Goal: Task Accomplishment & Management: Use online tool/utility

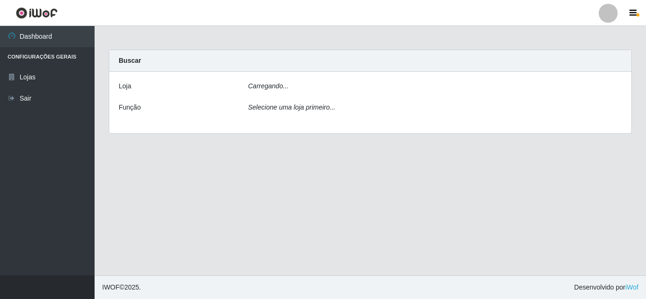
click at [347, 80] on div "[PERSON_NAME]... Função Selecione uma loja primeiro..." at bounding box center [370, 102] width 522 height 61
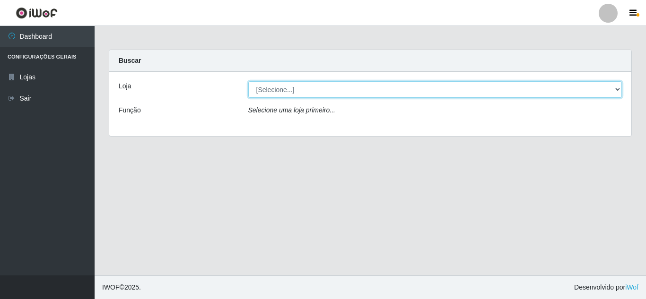
click at [346, 86] on select "[Selecione...] Rede Compras Supermercados - LOJA 5" at bounding box center [435, 89] width 374 height 17
select select "397"
click at [248, 81] on select "[Selecione...] Rede Compras Supermercados - LOJA 5" at bounding box center [435, 89] width 374 height 17
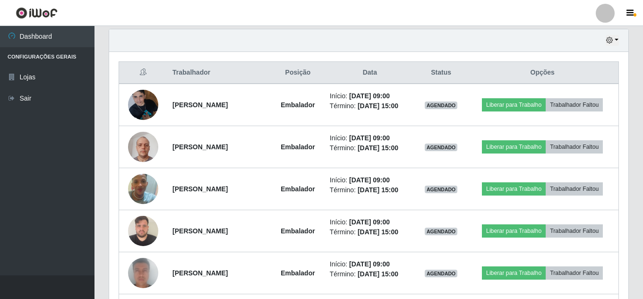
scroll to position [331, 0]
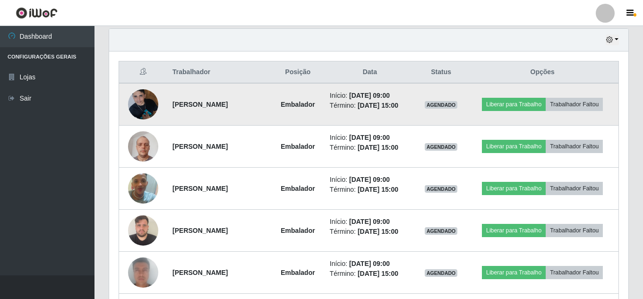
click at [151, 98] on img at bounding box center [143, 104] width 30 height 40
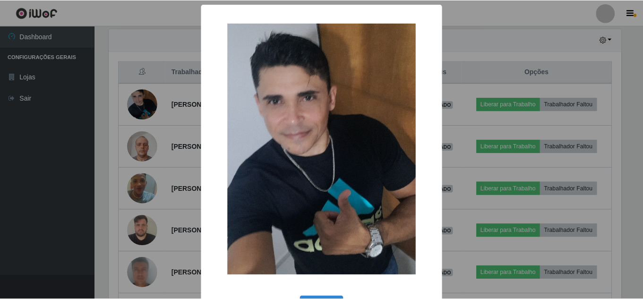
scroll to position [35, 0]
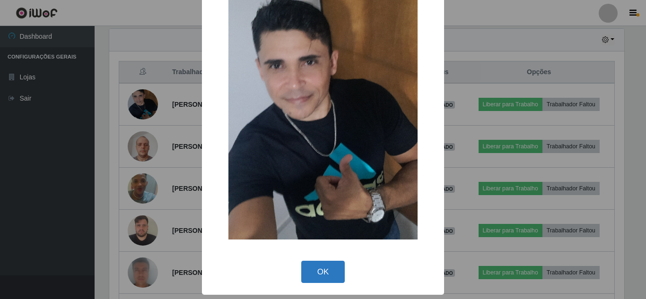
click at [325, 276] on button "OK" at bounding box center [323, 272] width 44 height 22
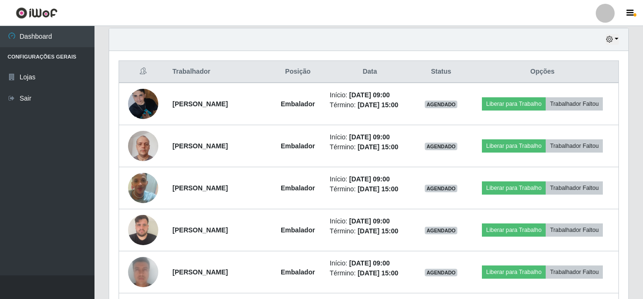
scroll to position [331, 0]
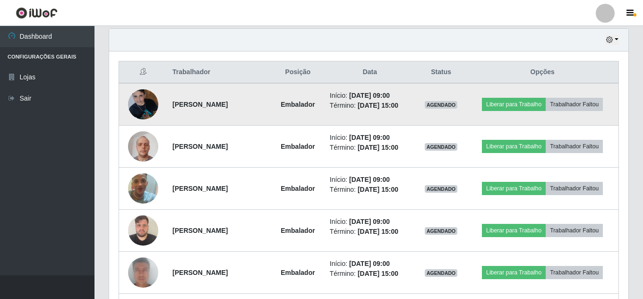
click at [266, 90] on td "[PERSON_NAME]" at bounding box center [219, 104] width 105 height 43
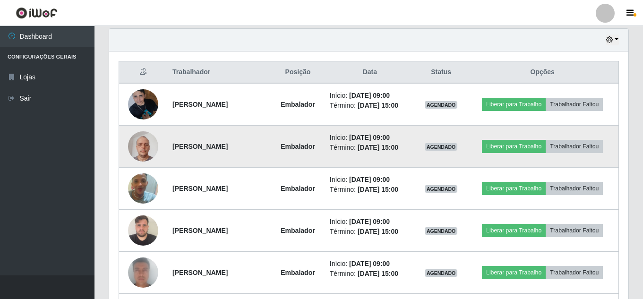
click at [258, 137] on td "[PERSON_NAME]" at bounding box center [219, 147] width 105 height 42
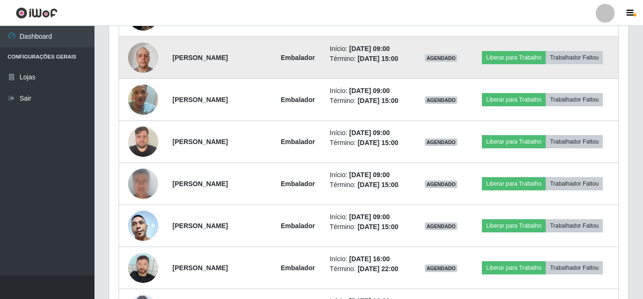
scroll to position [425, 0]
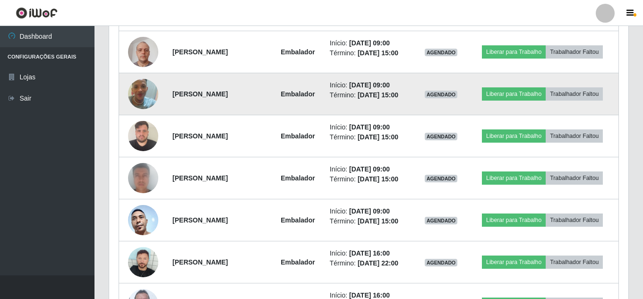
click at [272, 88] on td "[PERSON_NAME]" at bounding box center [219, 94] width 105 height 42
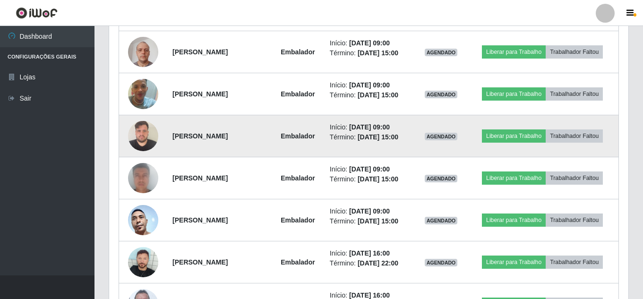
click at [228, 135] on strong "[PERSON_NAME]" at bounding box center [199, 136] width 55 height 8
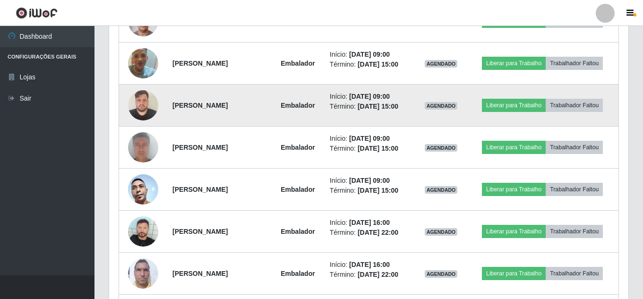
scroll to position [473, 0]
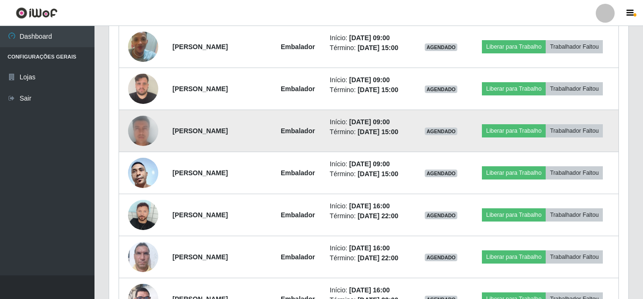
click at [272, 126] on td "[PERSON_NAME]" at bounding box center [219, 131] width 105 height 42
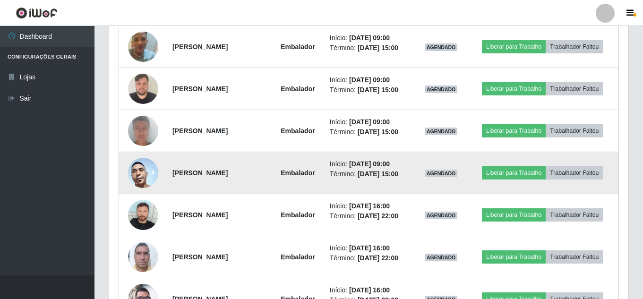
click at [267, 155] on td "[PERSON_NAME]" at bounding box center [219, 173] width 105 height 42
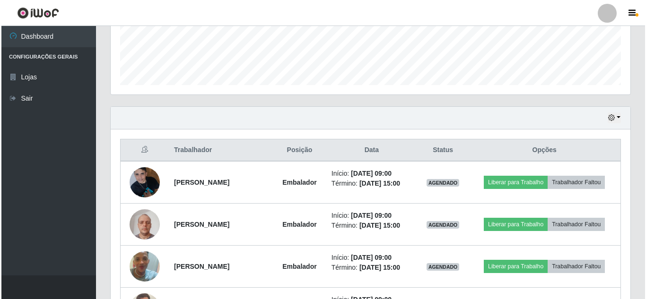
scroll to position [236, 0]
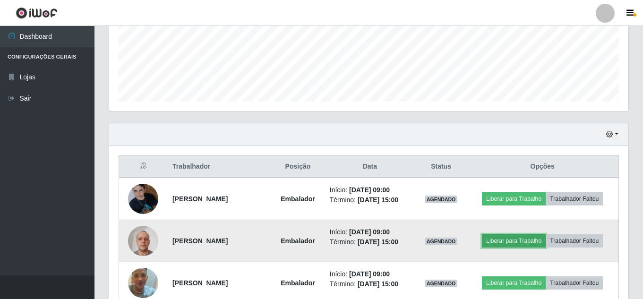
click at [499, 239] on button "Liberar para Trabalho" at bounding box center [514, 240] width 64 height 13
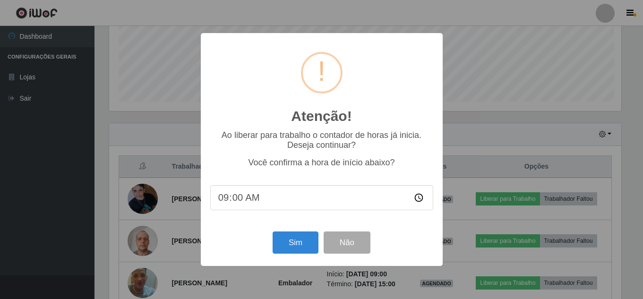
scroll to position [196, 515]
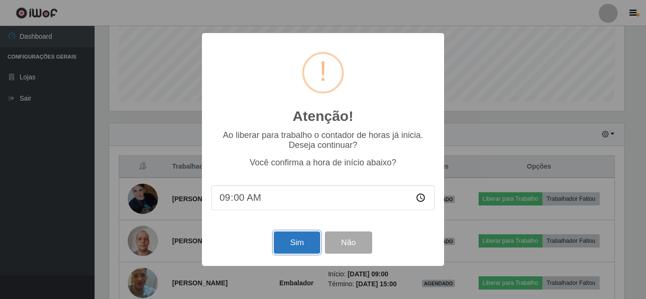
drag, startPoint x: 314, startPoint y: 245, endPoint x: 310, endPoint y: 253, distance: 9.1
click at [310, 253] on button "Sim" at bounding box center [297, 243] width 46 height 22
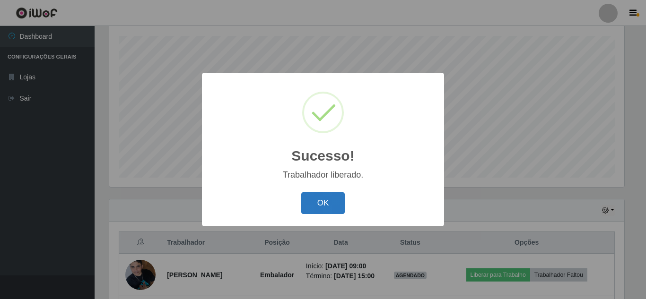
click at [339, 207] on button "OK" at bounding box center [323, 203] width 44 height 22
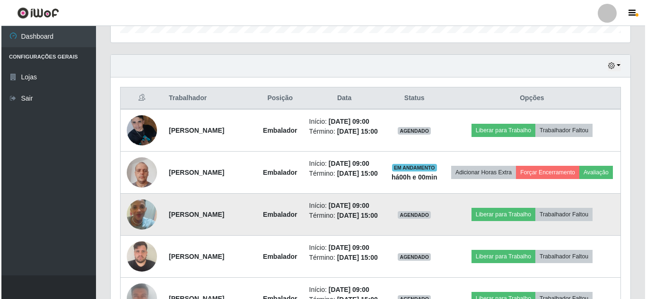
scroll to position [349, 0]
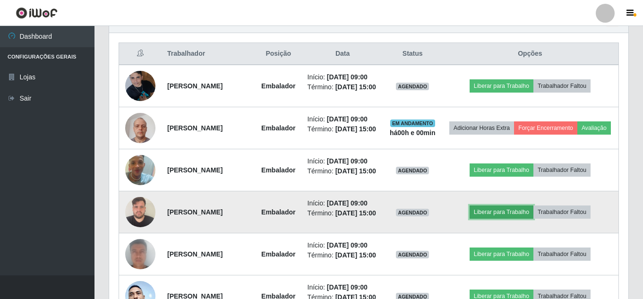
click at [494, 219] on button "Liberar para Trabalho" at bounding box center [502, 212] width 64 height 13
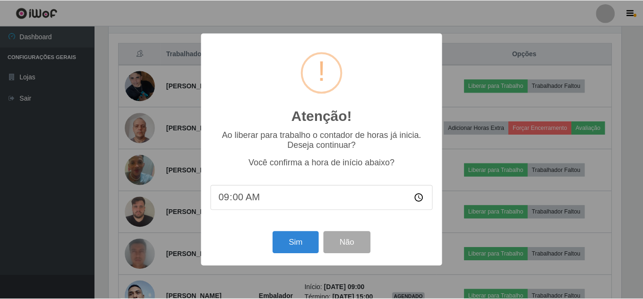
scroll to position [196, 515]
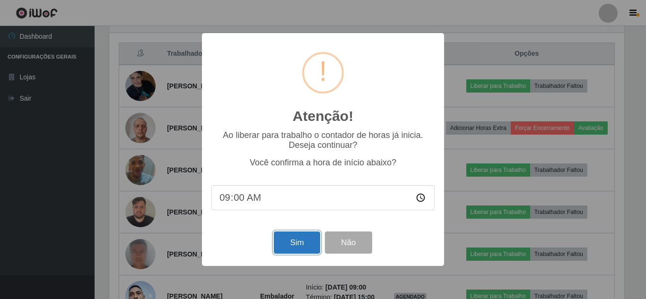
click at [288, 250] on button "Sim" at bounding box center [297, 243] width 46 height 22
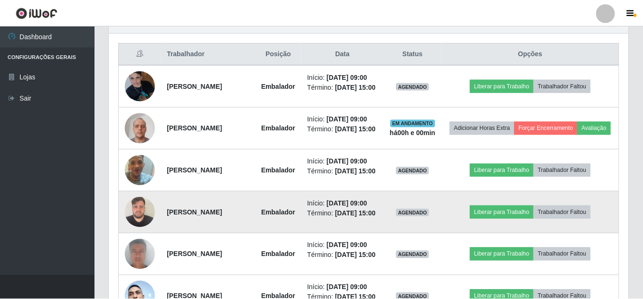
scroll to position [0, 0]
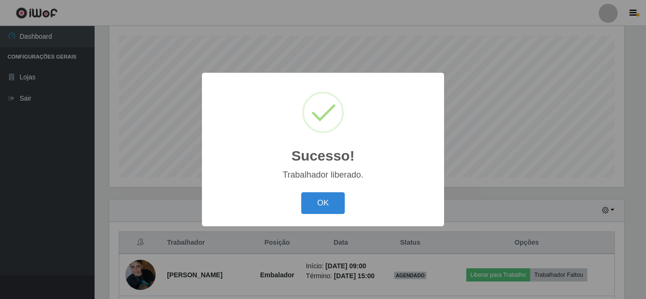
click at [335, 191] on div "OK Cancel" at bounding box center [322, 203] width 223 height 27
click at [331, 199] on button "OK" at bounding box center [323, 203] width 44 height 22
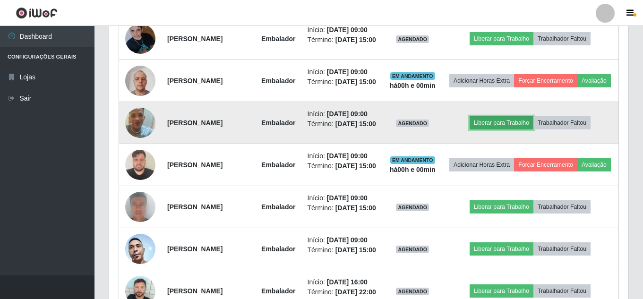
click at [505, 129] on button "Liberar para Trabalho" at bounding box center [502, 122] width 64 height 13
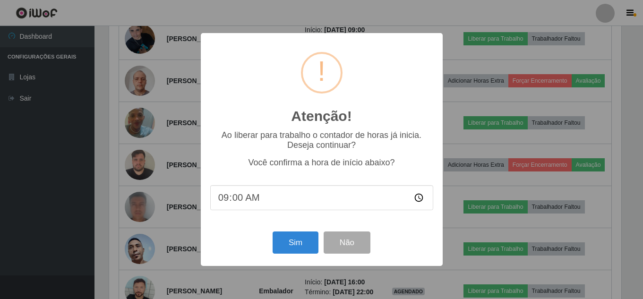
scroll to position [196, 515]
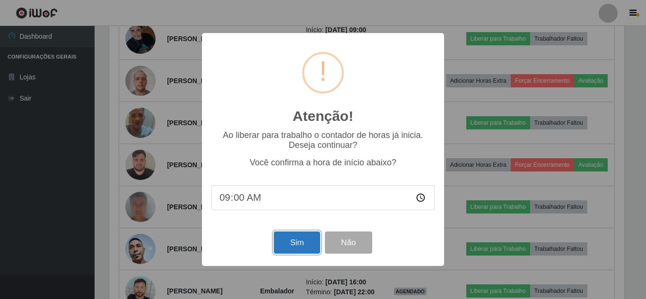
click at [299, 244] on button "Sim" at bounding box center [297, 243] width 46 height 22
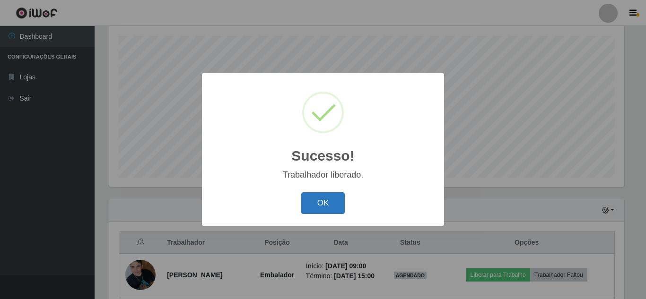
click at [318, 208] on button "OK" at bounding box center [323, 203] width 44 height 22
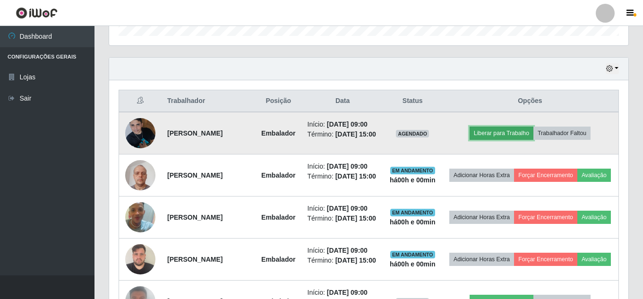
click at [493, 138] on button "Liberar para Trabalho" at bounding box center [502, 133] width 64 height 13
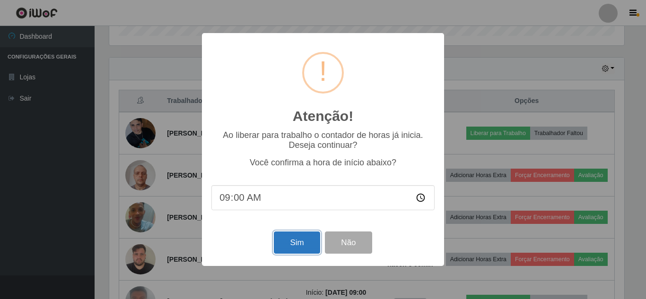
click at [299, 245] on button "Sim" at bounding box center [297, 243] width 46 height 22
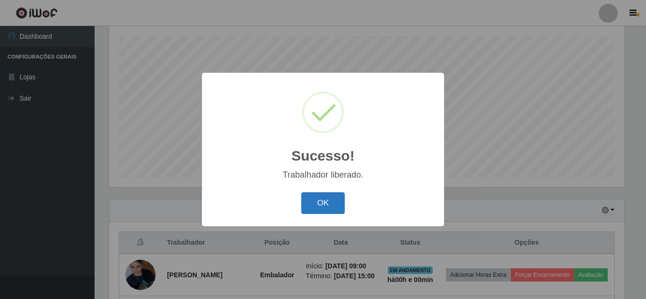
click at [308, 204] on button "OK" at bounding box center [323, 203] width 44 height 22
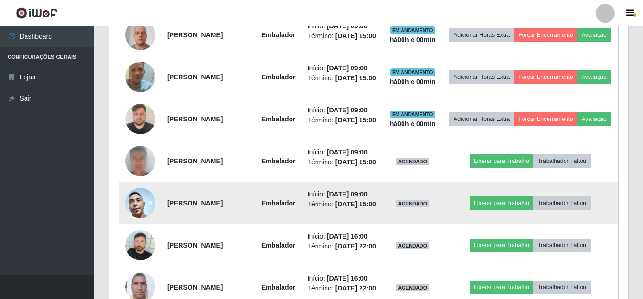
scroll to position [444, 0]
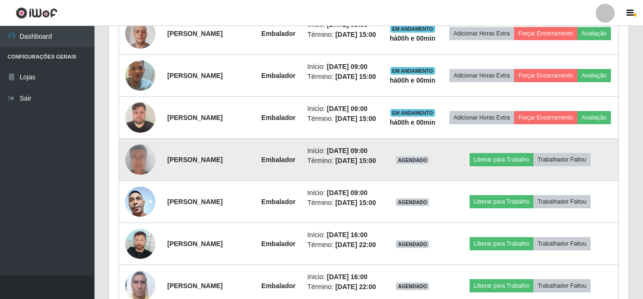
click at [152, 187] on img at bounding box center [140, 160] width 30 height 62
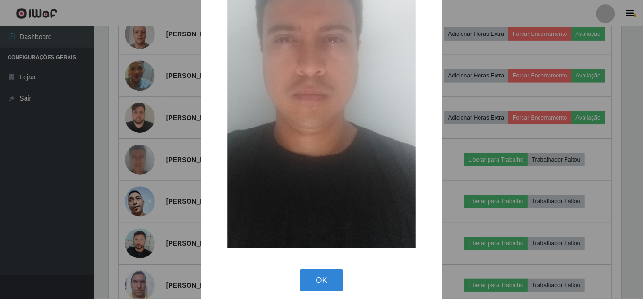
scroll to position [172, 0]
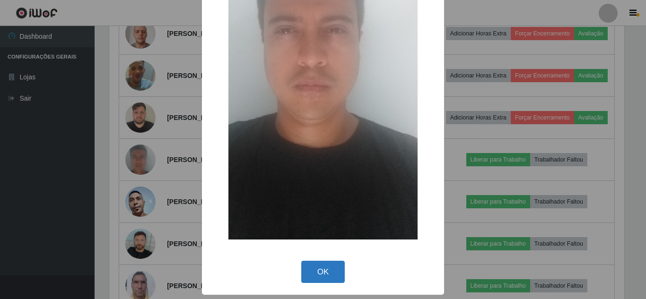
click at [317, 272] on button "OK" at bounding box center [323, 272] width 44 height 22
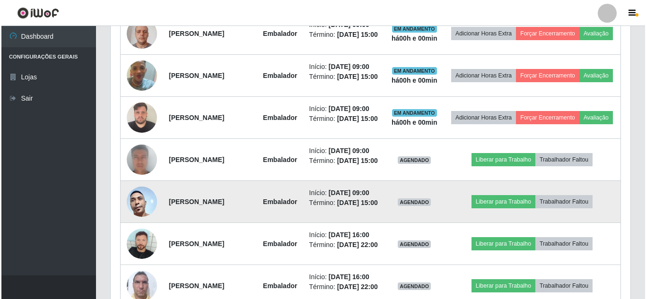
scroll to position [196, 519]
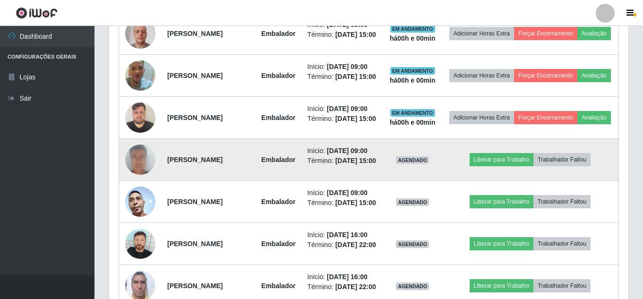
click at [493, 181] on td "Liberar para Trabalho Trabalhador Faltou" at bounding box center [530, 160] width 177 height 42
click at [491, 166] on button "Liberar para Trabalho" at bounding box center [502, 159] width 64 height 13
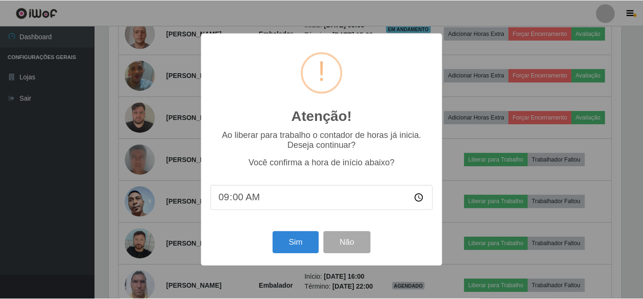
scroll to position [196, 515]
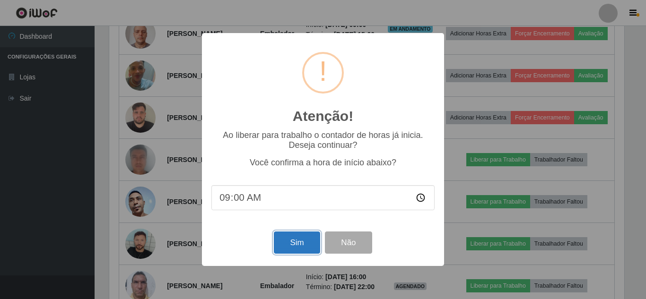
click at [293, 250] on button "Sim" at bounding box center [297, 243] width 46 height 22
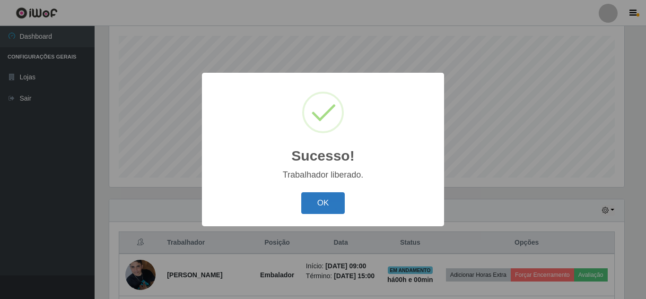
click at [327, 203] on button "OK" at bounding box center [323, 203] width 44 height 22
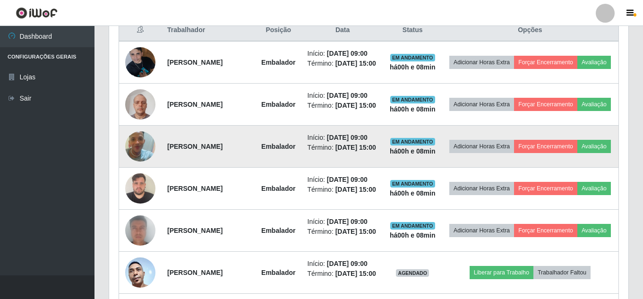
scroll to position [372, 0]
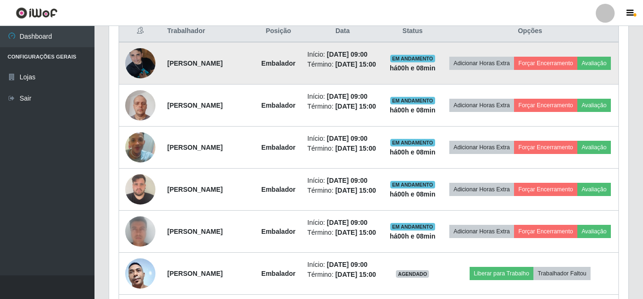
click at [200, 50] on td "[PERSON_NAME]" at bounding box center [209, 63] width 94 height 43
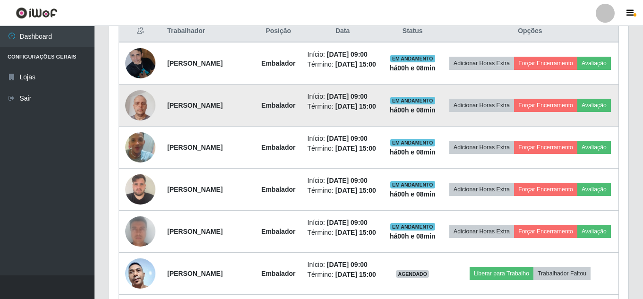
drag, startPoint x: 207, startPoint y: 111, endPoint x: 196, endPoint y: 137, distance: 28.4
click at [207, 112] on td "[PERSON_NAME]" at bounding box center [209, 106] width 94 height 42
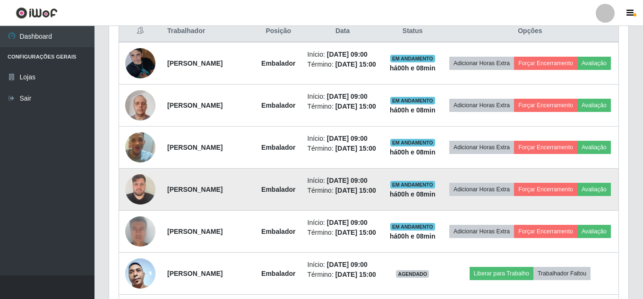
drag, startPoint x: 187, startPoint y: 155, endPoint x: 178, endPoint y: 204, distance: 49.6
click at [187, 169] on td "[PERSON_NAME]" at bounding box center [209, 148] width 94 height 42
click at [178, 204] on td "[PERSON_NAME]" at bounding box center [209, 190] width 94 height 42
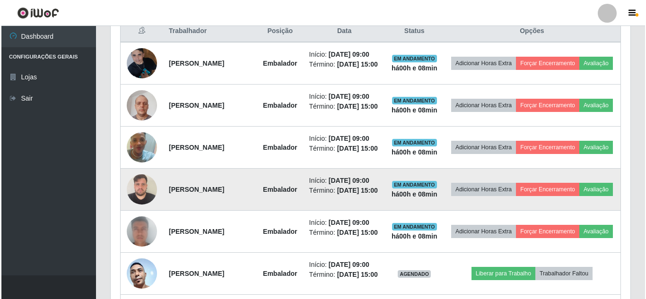
scroll to position [466, 0]
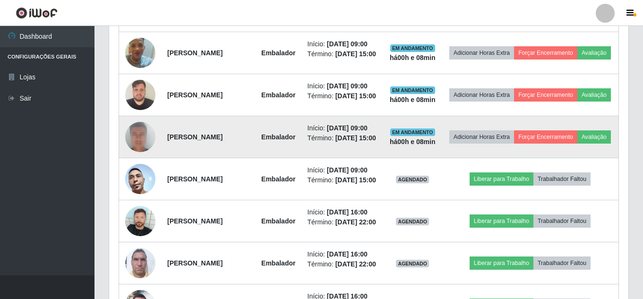
click at [179, 158] on td "[PERSON_NAME]" at bounding box center [209, 137] width 94 height 42
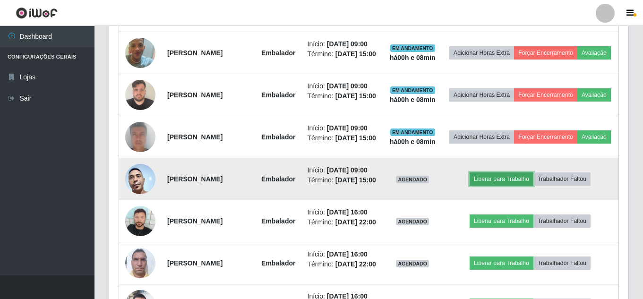
click at [497, 186] on button "Liberar para Trabalho" at bounding box center [502, 178] width 64 height 13
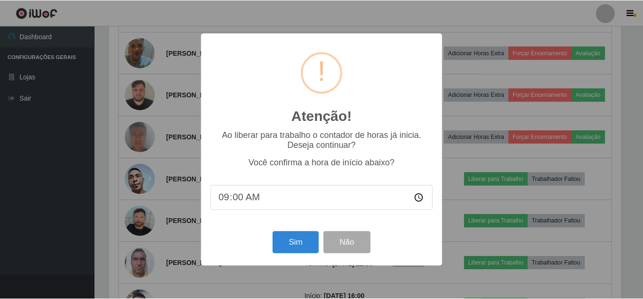
scroll to position [196, 515]
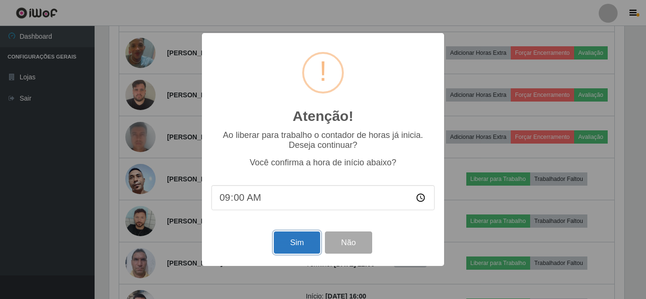
click at [299, 244] on button "Sim" at bounding box center [297, 243] width 46 height 22
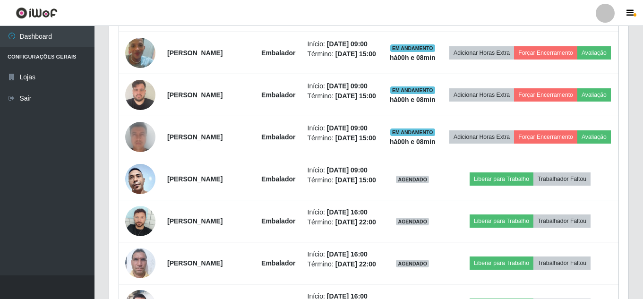
scroll to position [196, 519]
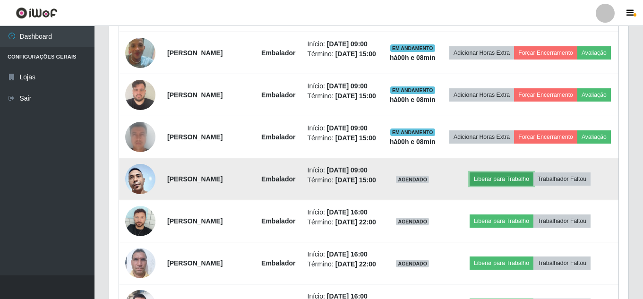
click at [503, 186] on button "Liberar para Trabalho" at bounding box center [502, 178] width 64 height 13
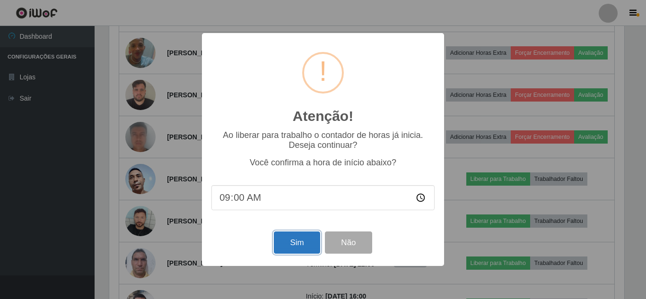
click at [313, 244] on button "Sim" at bounding box center [297, 243] width 46 height 22
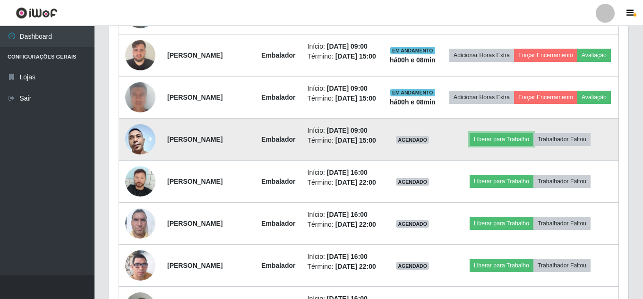
scroll to position [561, 0]
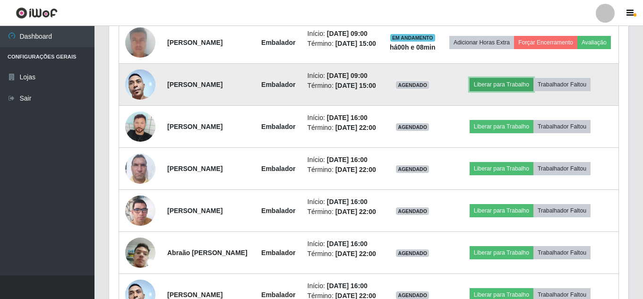
click at [509, 91] on button "Liberar para Trabalho" at bounding box center [502, 84] width 64 height 13
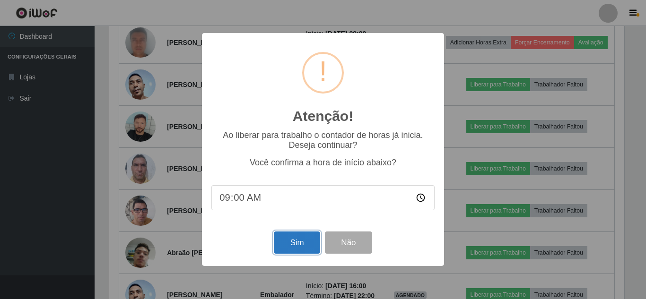
click at [291, 243] on button "Sim" at bounding box center [297, 243] width 46 height 22
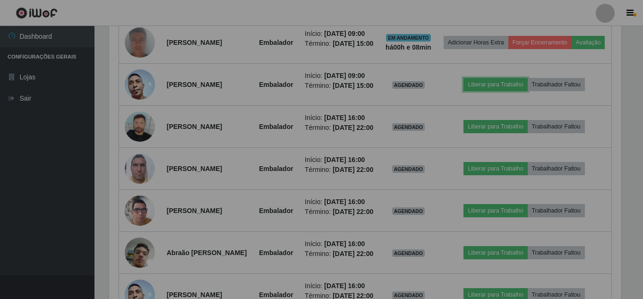
scroll to position [196, 519]
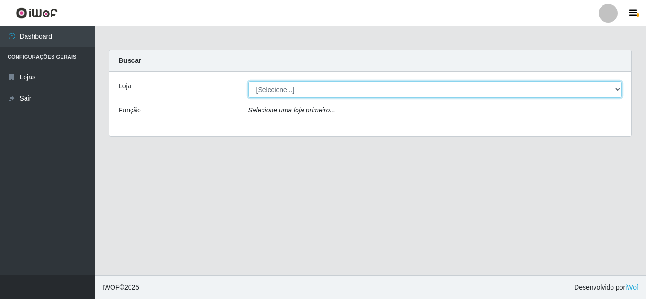
click at [350, 95] on select "[Selecione...] Rede Compras Supermercados - LOJA 5" at bounding box center [435, 89] width 374 height 17
select select "397"
click at [248, 81] on select "[Selecione...] Rede Compras Supermercados - LOJA 5" at bounding box center [435, 89] width 374 height 17
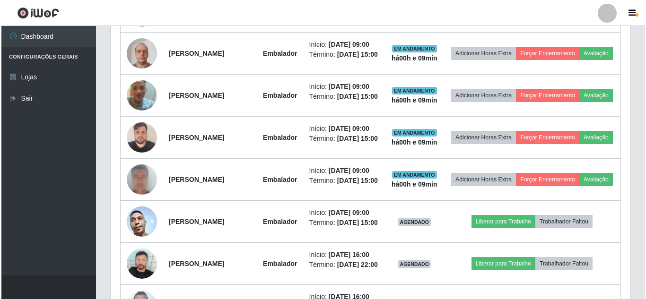
scroll to position [473, 0]
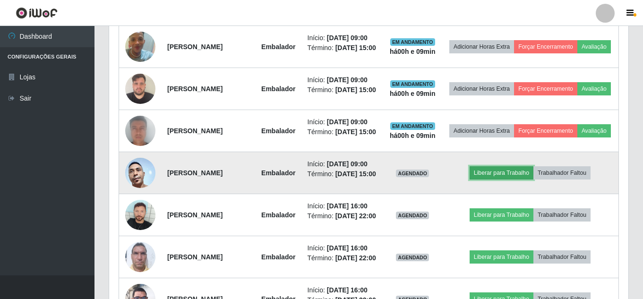
click at [487, 180] on button "Liberar para Trabalho" at bounding box center [502, 172] width 64 height 13
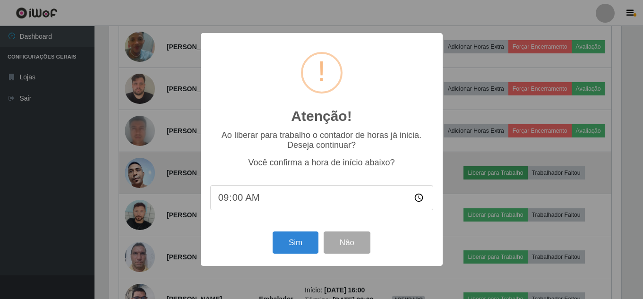
scroll to position [196, 515]
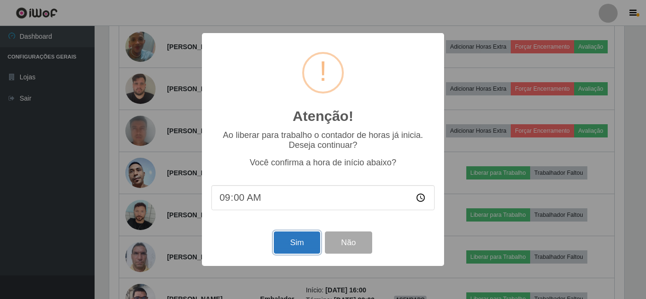
click at [286, 242] on button "Sim" at bounding box center [297, 243] width 46 height 22
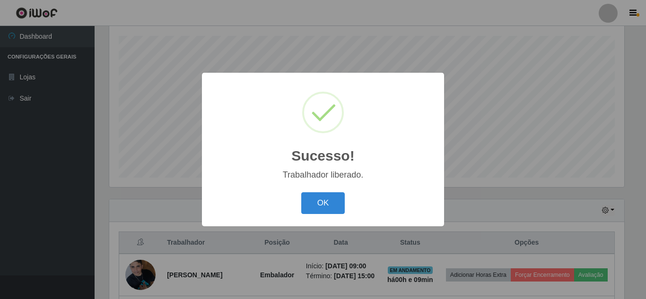
click at [312, 217] on div "Sucesso! × Trabalhador liberado. OK Cancel" at bounding box center [323, 149] width 242 height 153
click at [322, 207] on button "OK" at bounding box center [323, 203] width 44 height 22
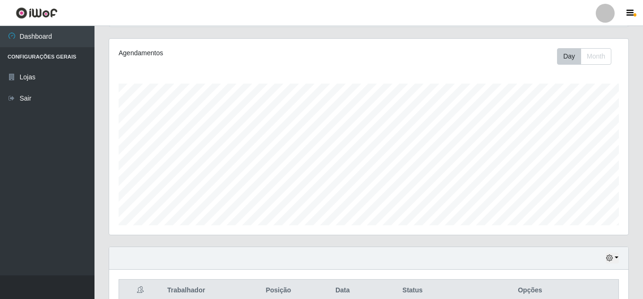
scroll to position [66, 0]
